Goal: Information Seeking & Learning: Learn about a topic

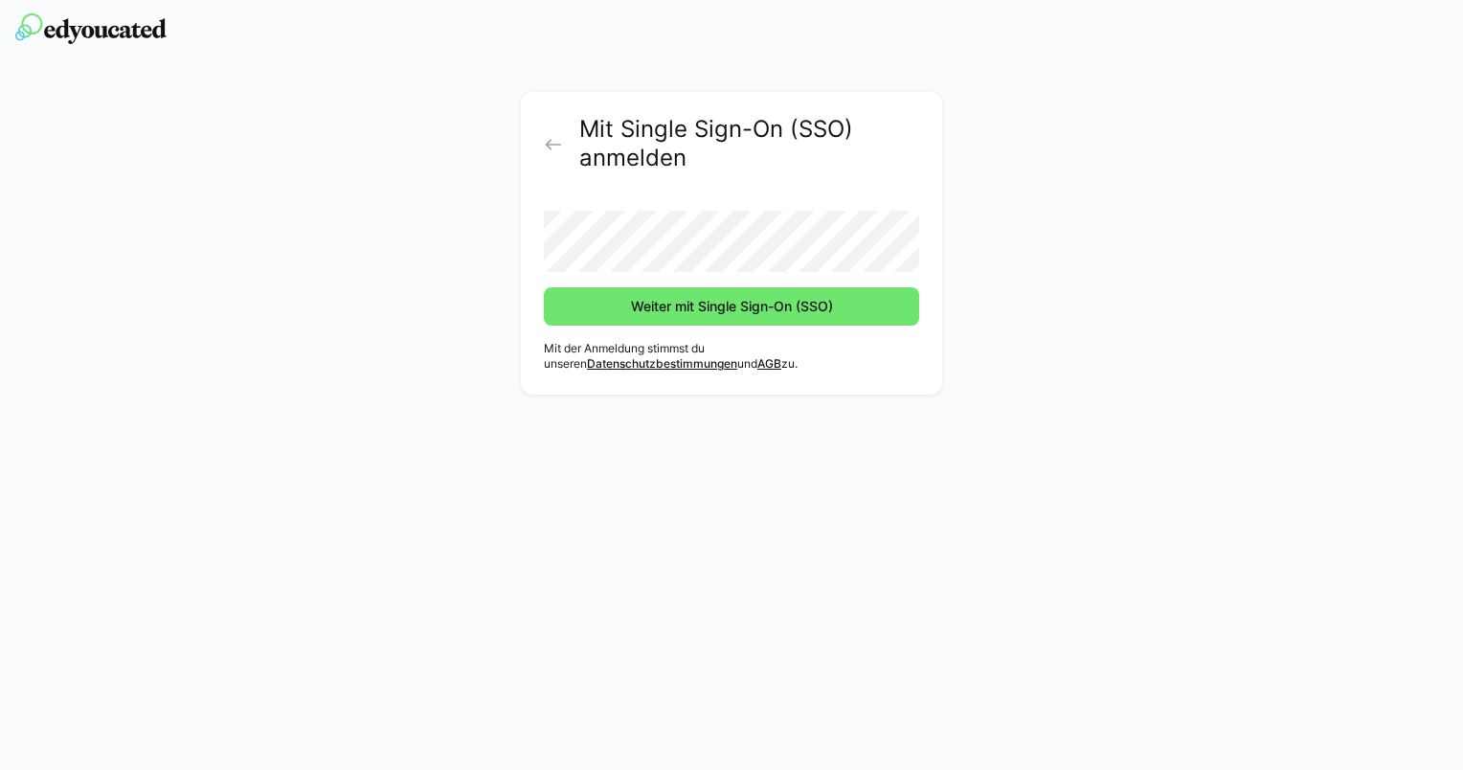
click at [646, 281] on form "Weiter mit Single Sign-On (SSO)" at bounding box center [731, 260] width 375 height 130
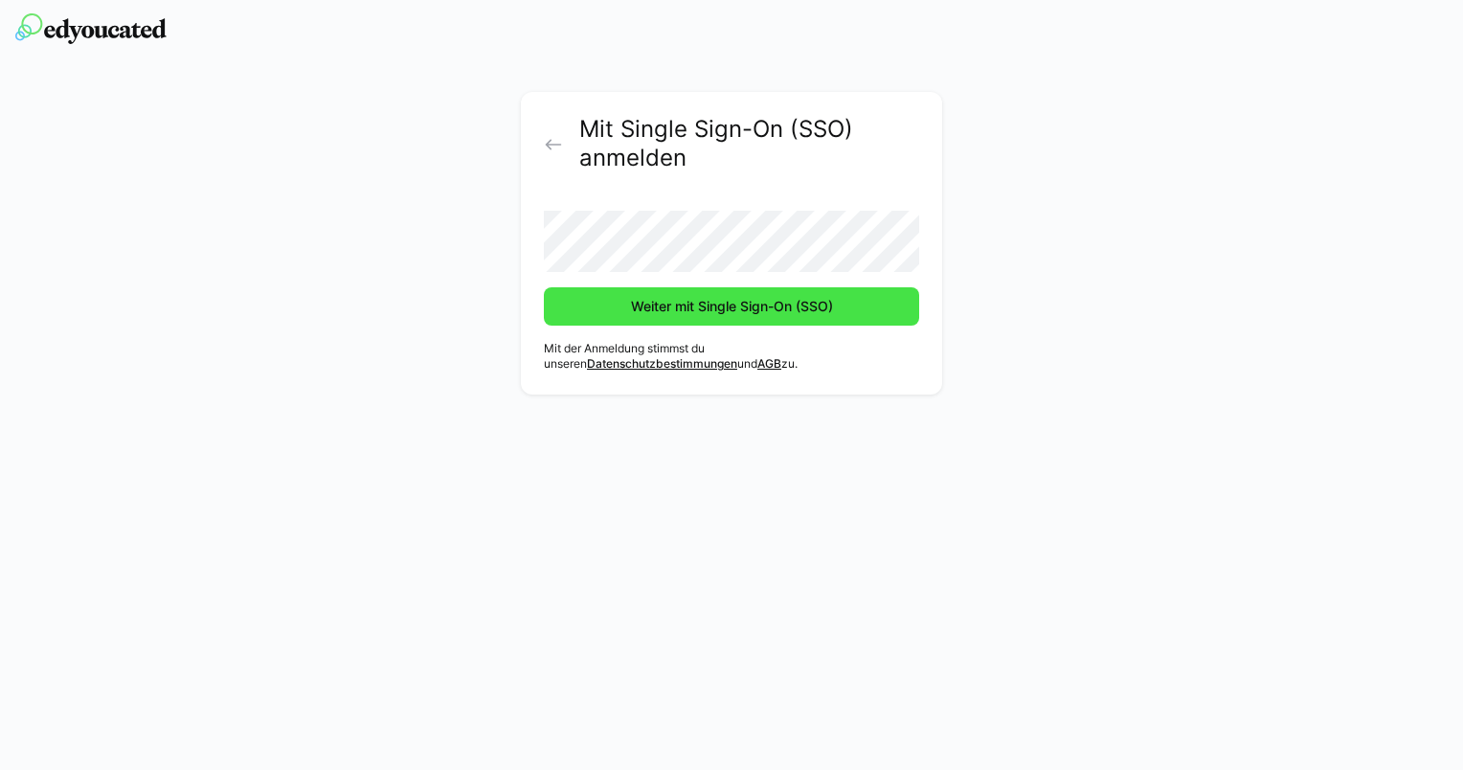
click at [646, 310] on span "Weiter mit Single Sign-On (SSO)" at bounding box center [732, 306] width 208 height 19
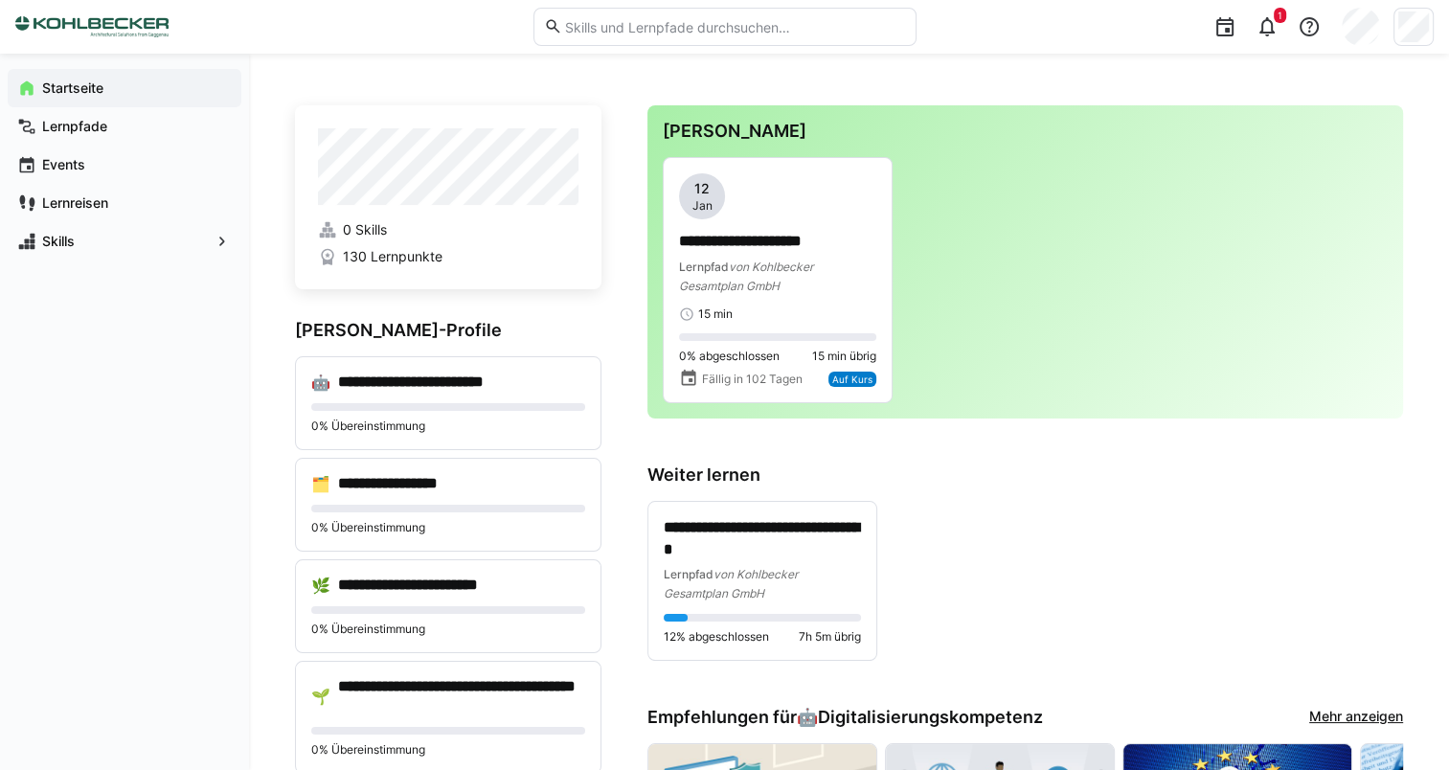
click at [717, 34] on input "text" at bounding box center [733, 26] width 343 height 17
type input "excel"
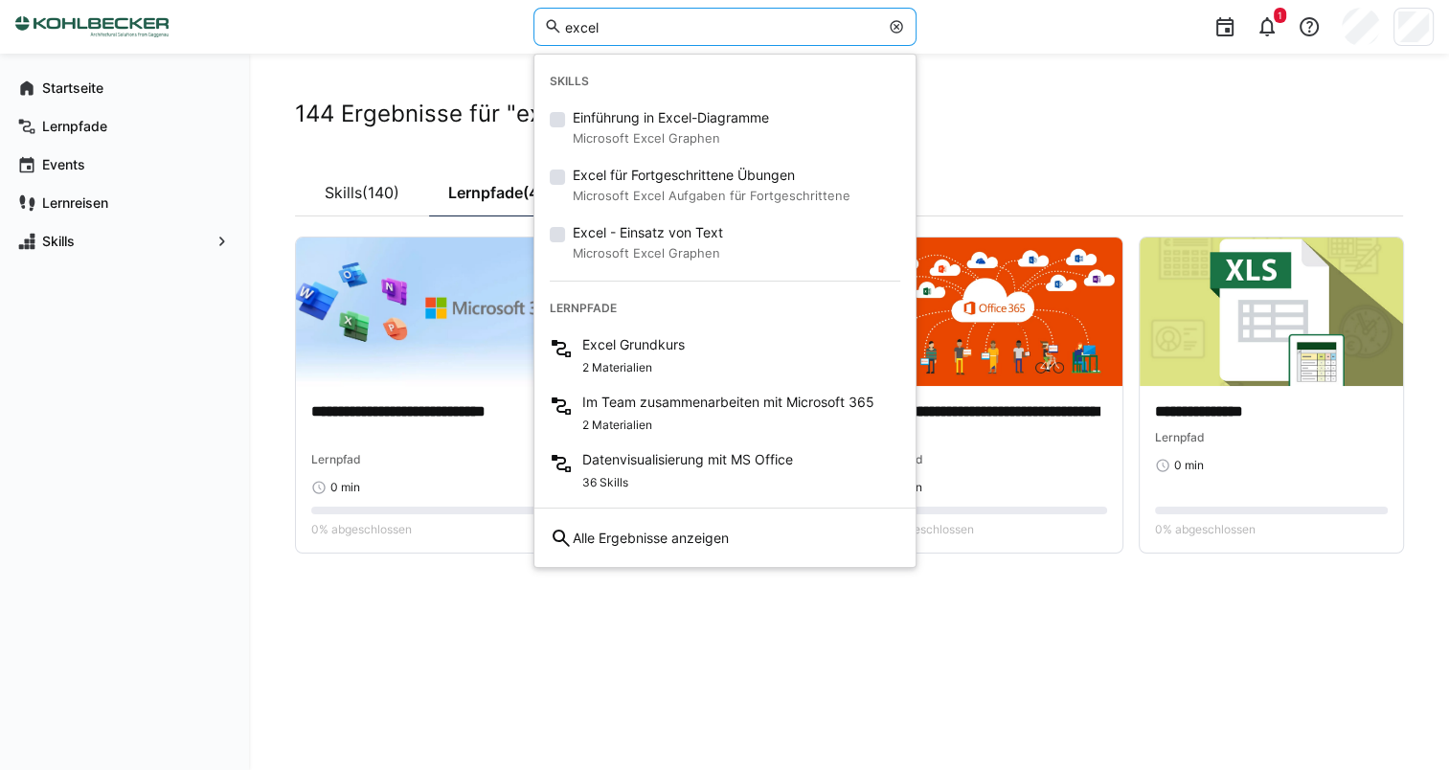
click at [1122, 117] on h2 "144 Ergebnisse für "excel"" at bounding box center [849, 114] width 1108 height 29
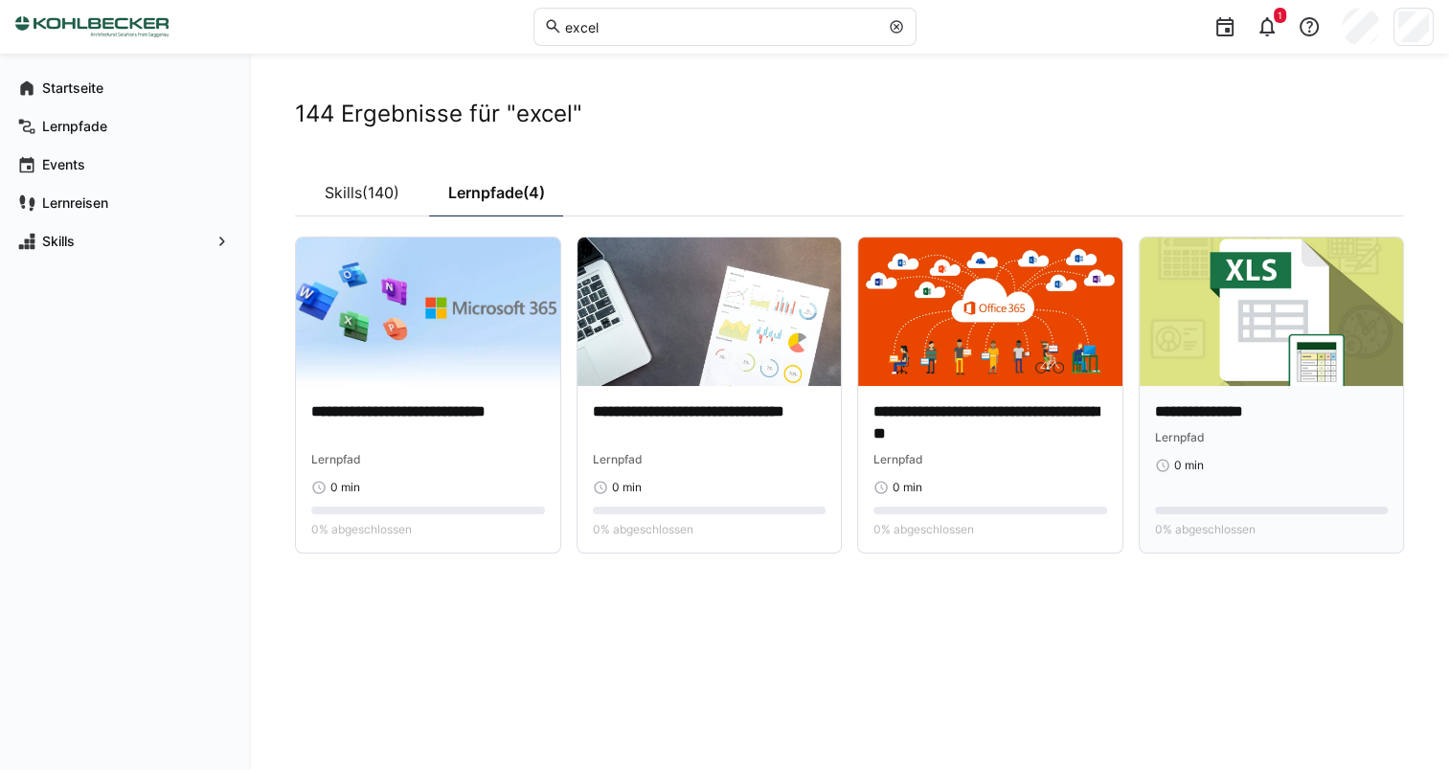
click at [1205, 399] on div "**********" at bounding box center [1272, 469] width 264 height 167
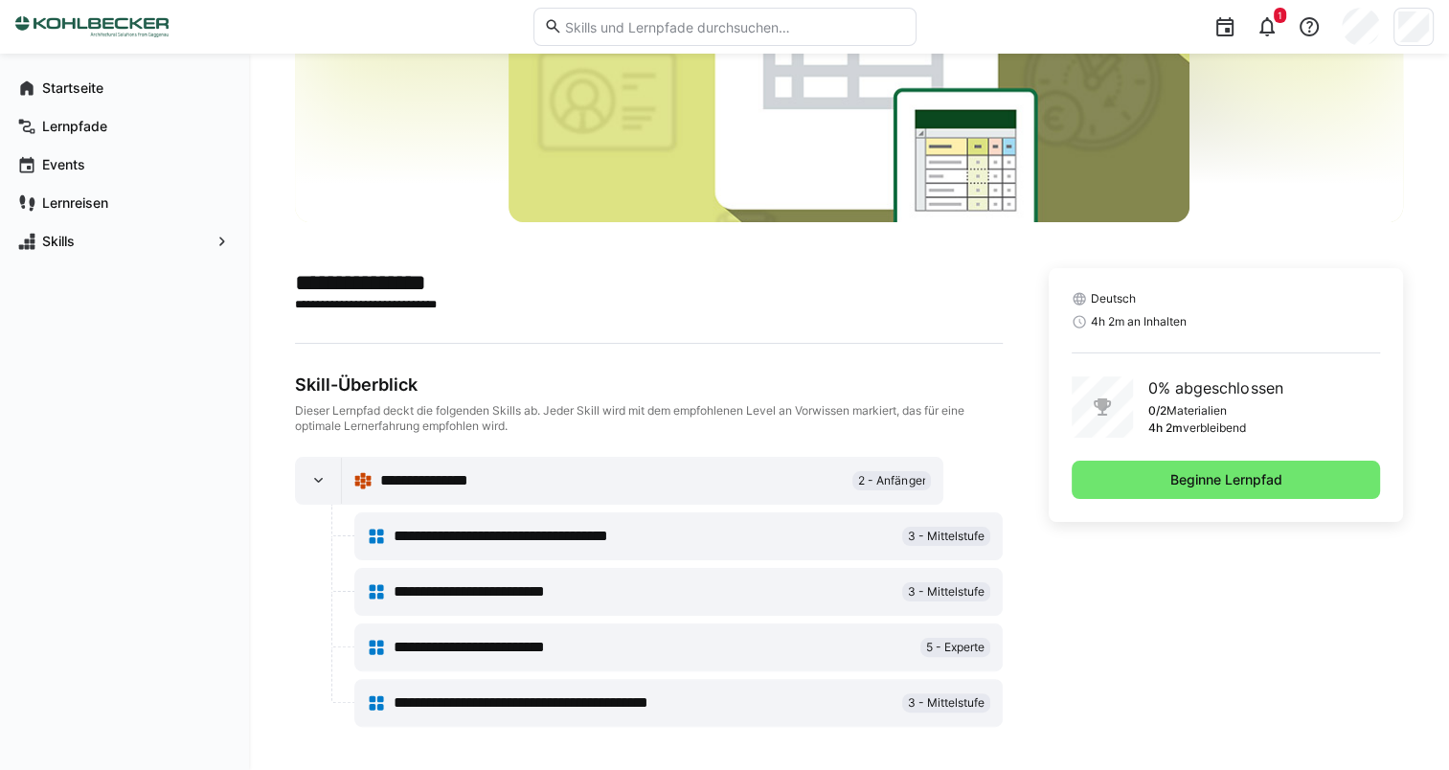
scroll to position [261, 0]
click at [587, 536] on span "**********" at bounding box center [529, 536] width 271 height 23
click at [320, 471] on eds-icon at bounding box center [318, 480] width 19 height 19
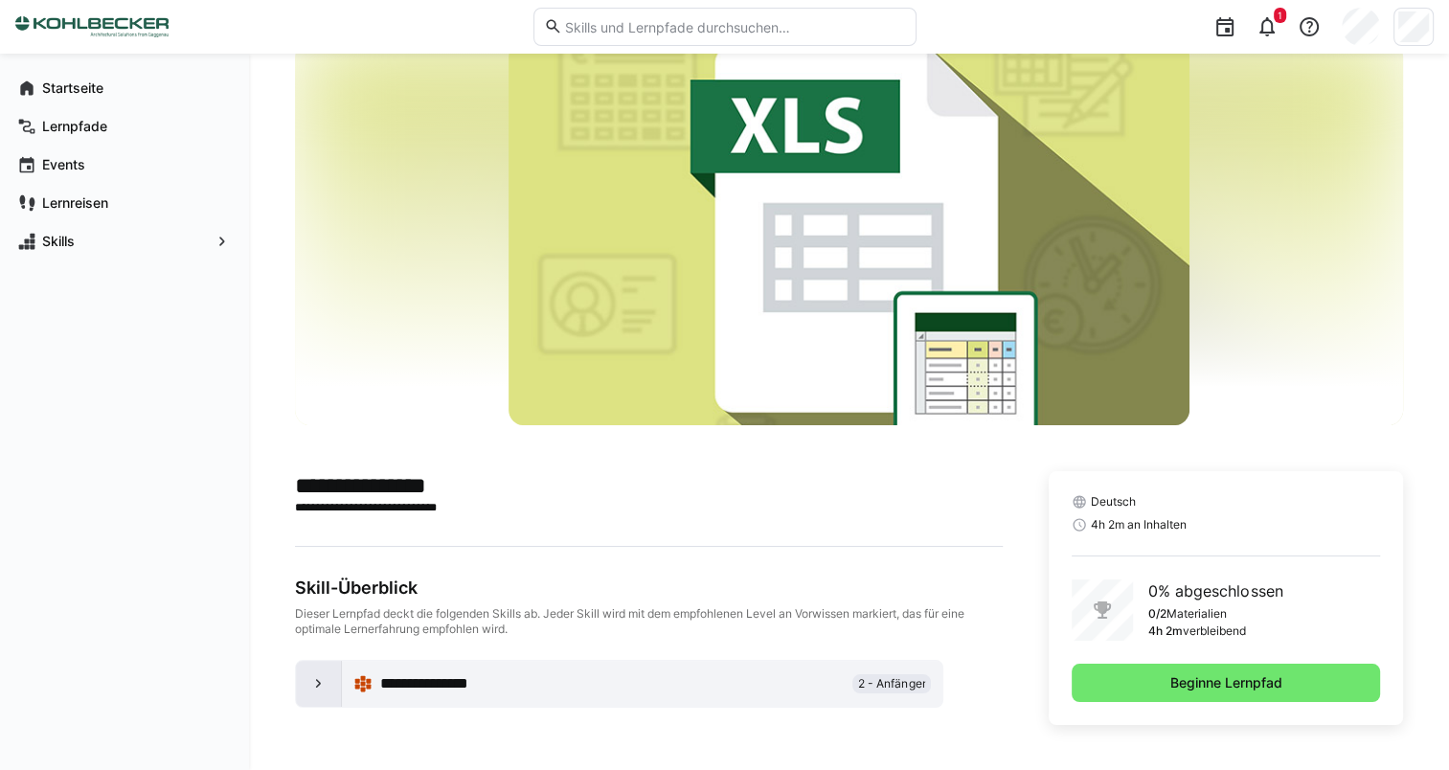
click at [306, 678] on div at bounding box center [319, 684] width 46 height 46
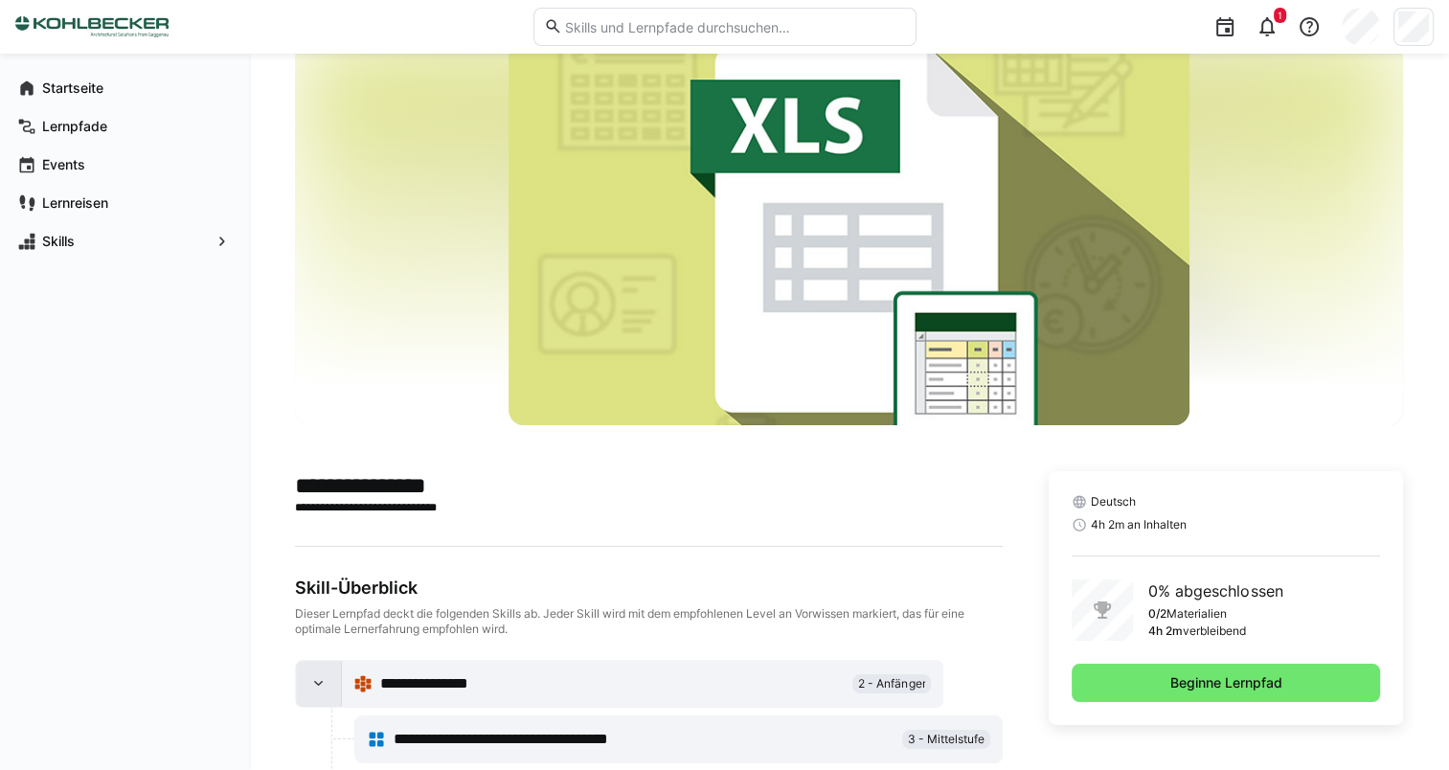
scroll to position [261, 0]
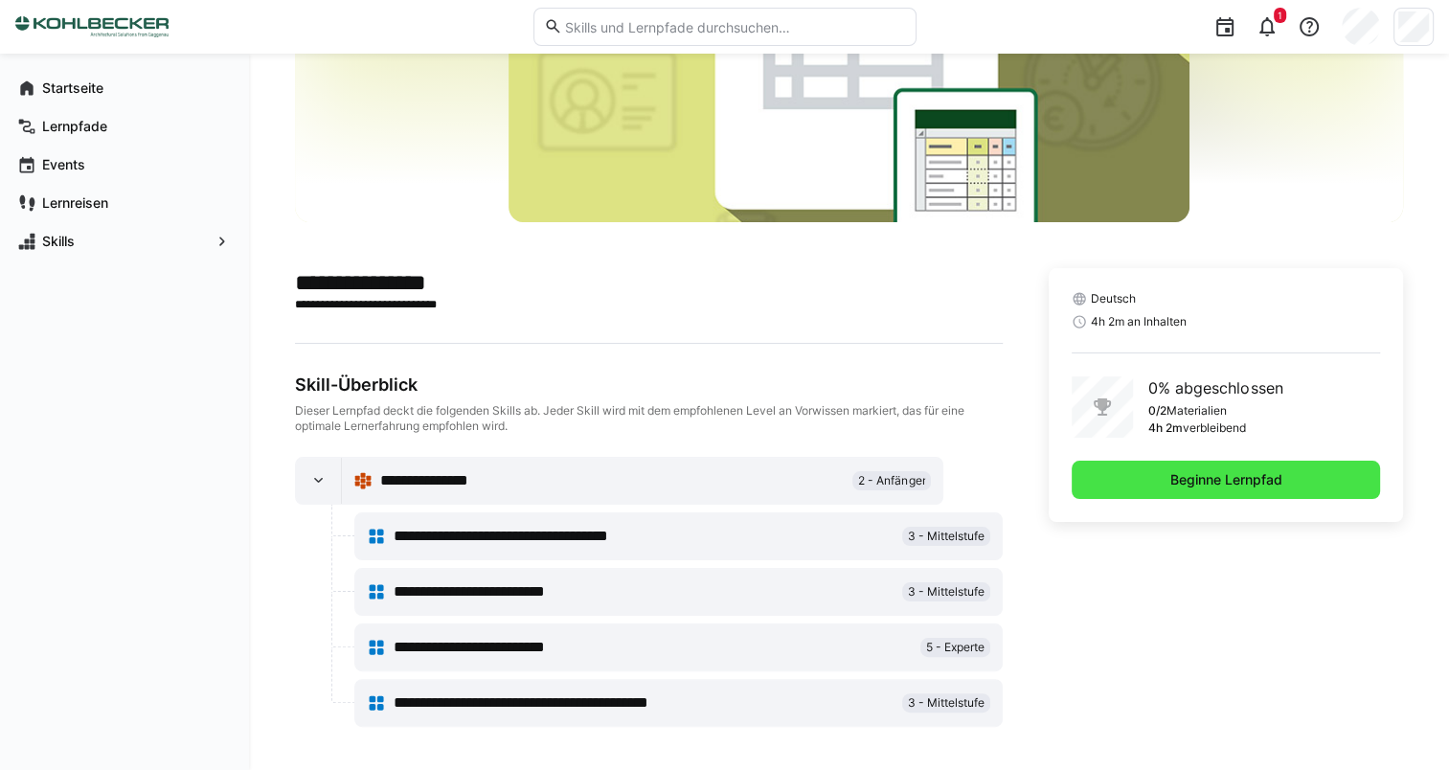
click at [1167, 488] on span "Beginne Lernpfad" at bounding box center [1226, 480] width 308 height 38
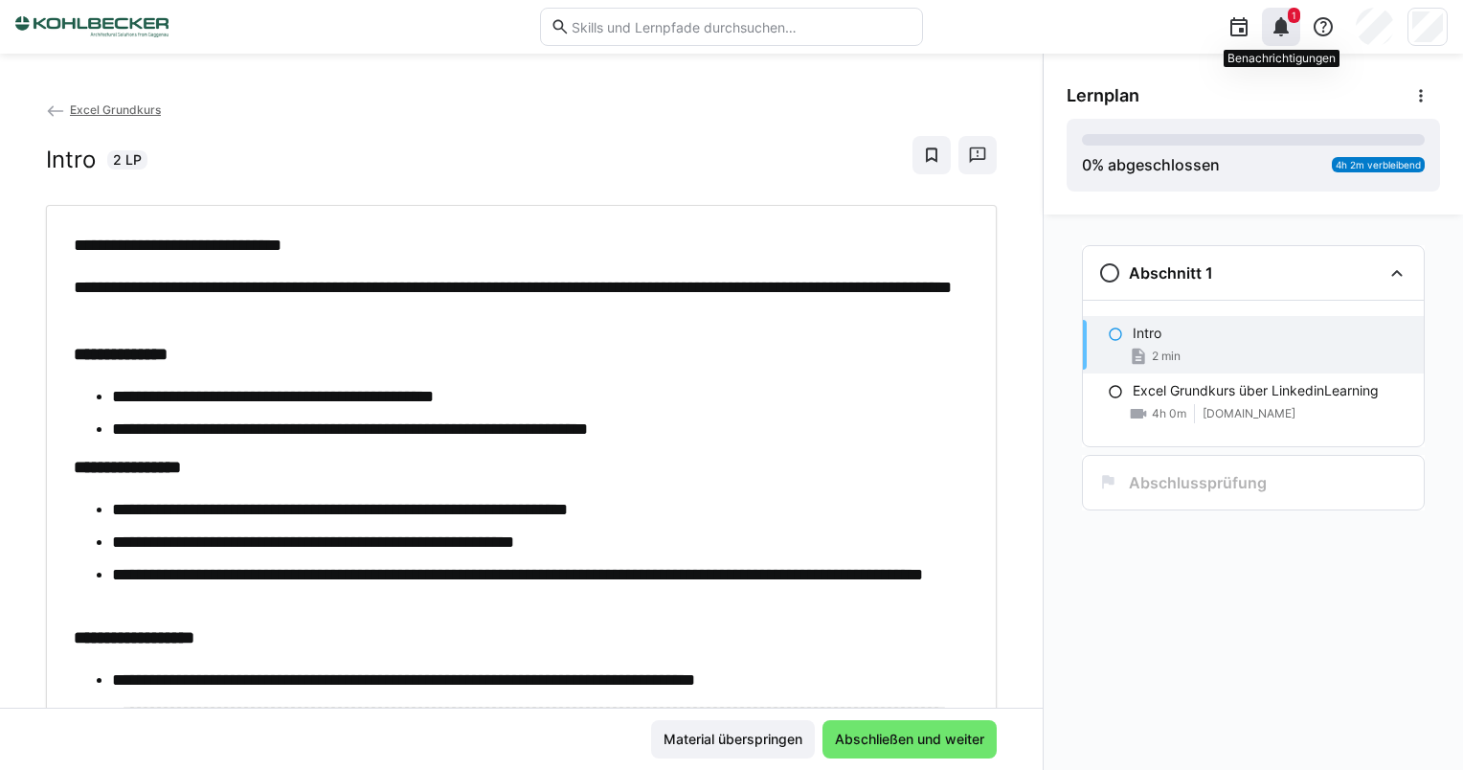
click at [1285, 28] on eds-icon at bounding box center [1281, 26] width 23 height 23
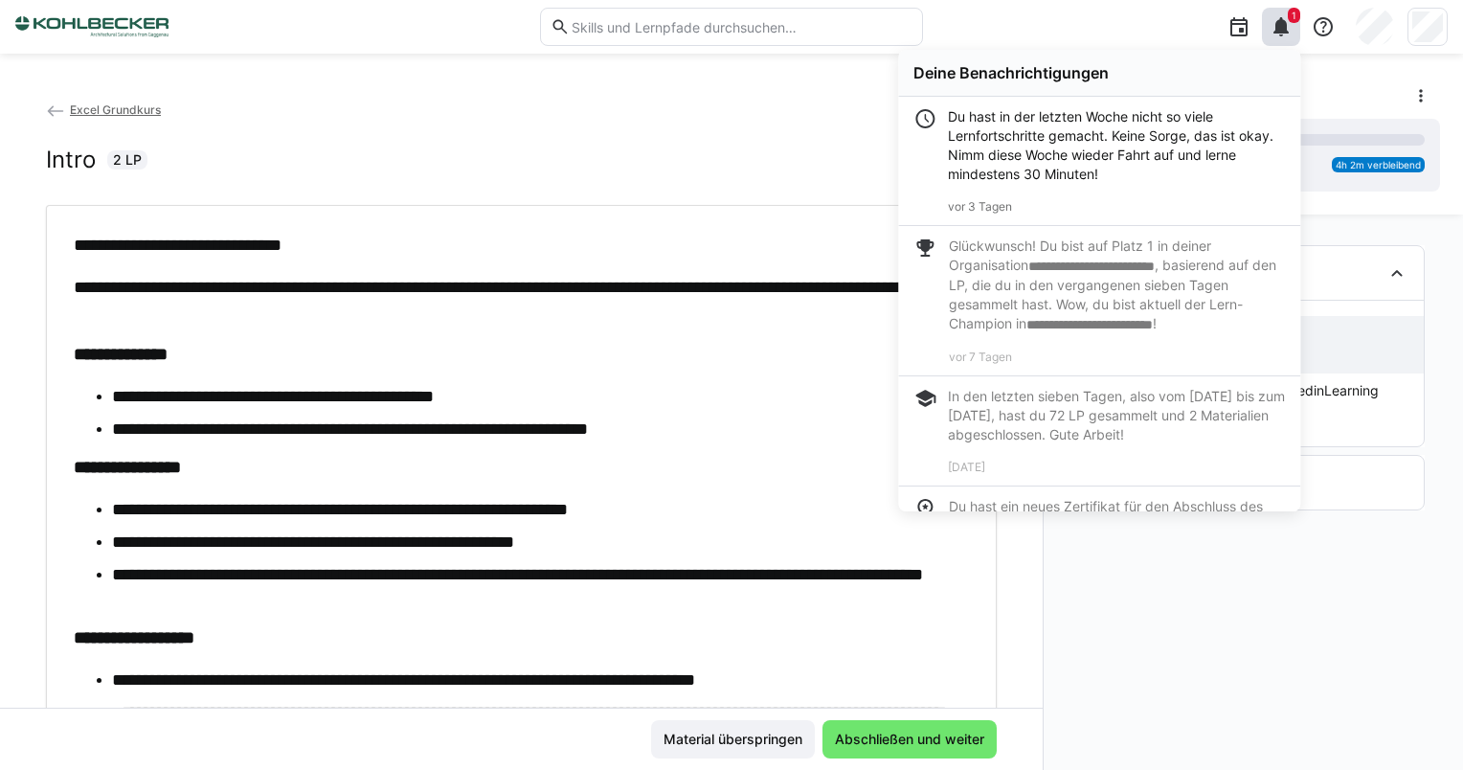
click at [797, 149] on div "Intro 2 LP" at bounding box center [521, 155] width 951 height 38
